Goal: Transaction & Acquisition: Purchase product/service

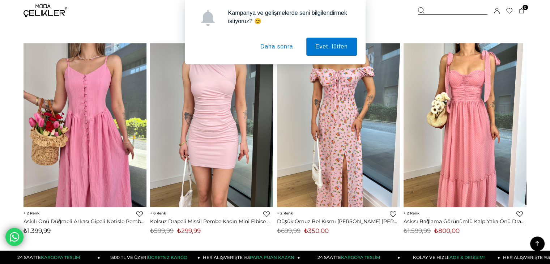
scroll to position [1194, 0]
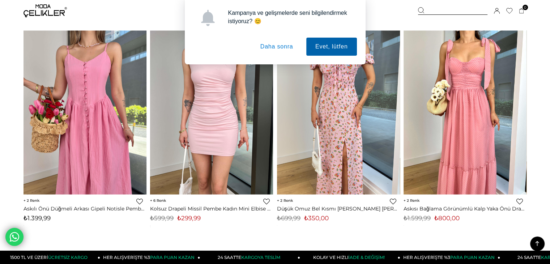
click at [327, 46] on button "Evet, lütfen" at bounding box center [331, 47] width 51 height 18
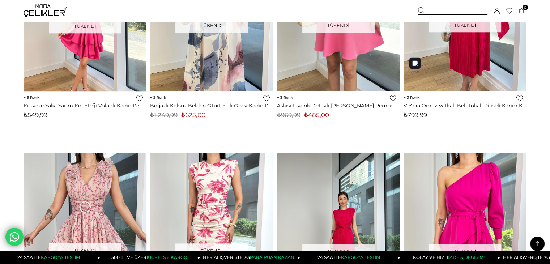
scroll to position [3653, 0]
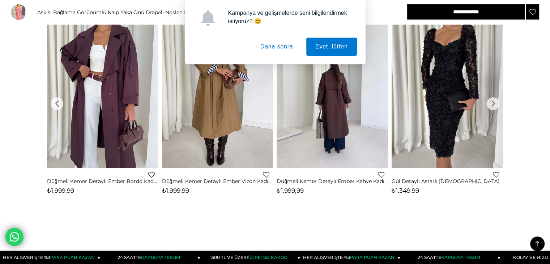
scroll to position [506, 0]
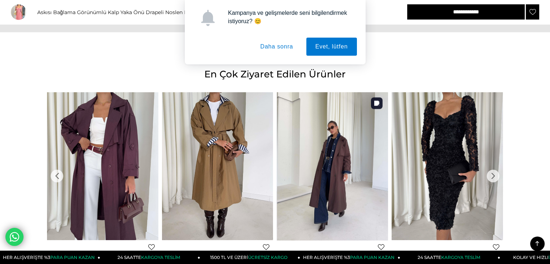
click at [344, 140] on img at bounding box center [332, 166] width 111 height 148
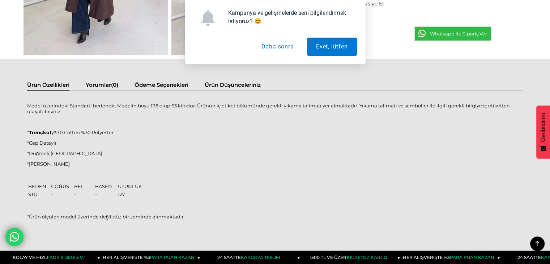
scroll to position [398, 0]
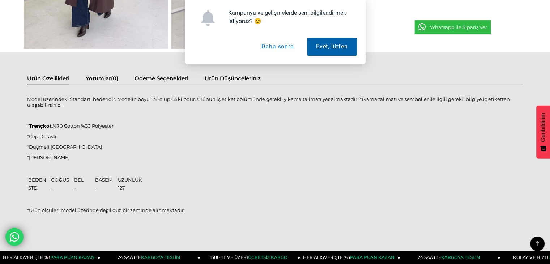
click at [319, 46] on button "Evet, lütfen" at bounding box center [332, 47] width 50 height 18
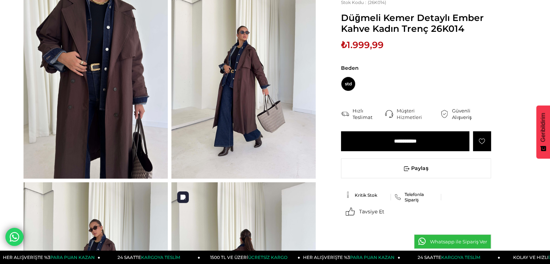
scroll to position [0, 0]
